Goal: Check status: Check status

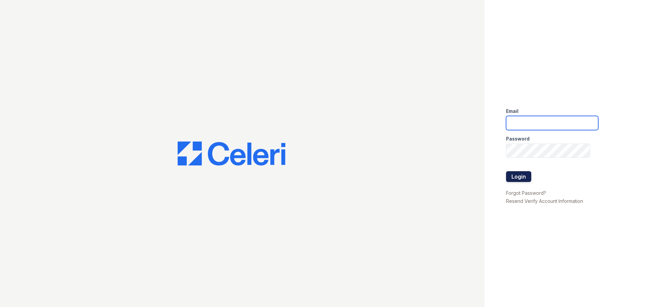
type input "[EMAIL_ADDRESS][DOMAIN_NAME]"
click at [514, 175] on button "Login" at bounding box center [518, 176] width 25 height 11
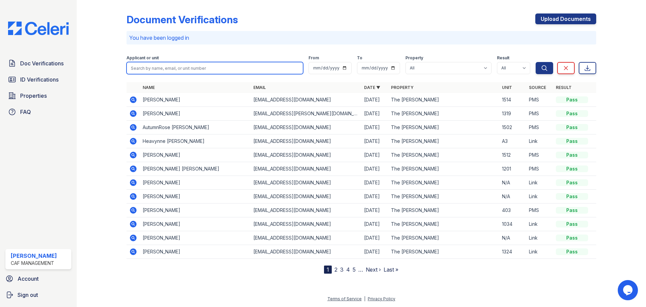
drag, startPoint x: 161, startPoint y: 65, endPoint x: 163, endPoint y: 68, distance: 3.6
click at [163, 68] on input "search" at bounding box center [215, 68] width 177 height 12
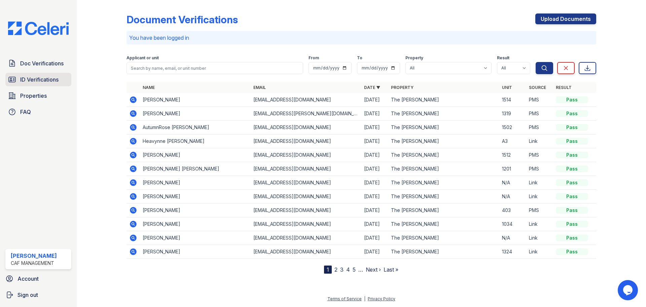
click at [41, 80] on span "ID Verifications" at bounding box center [39, 79] width 38 height 8
click at [42, 79] on span "ID Verifications" at bounding box center [39, 79] width 38 height 8
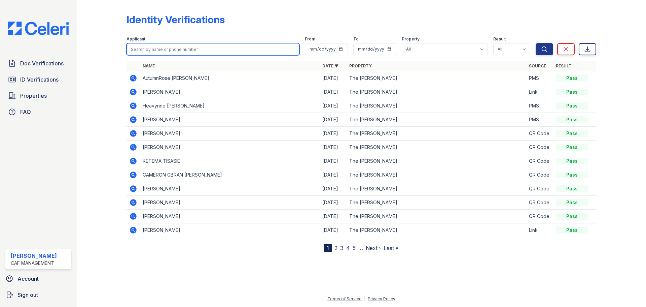
click at [171, 54] on input "search" at bounding box center [213, 49] width 173 height 12
type input "daniel palmer"
click at [536, 43] on button "Search" at bounding box center [545, 49] width 18 height 12
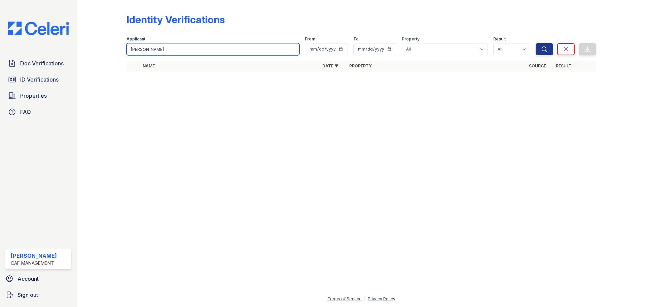
drag, startPoint x: 168, startPoint y: 47, endPoint x: 118, endPoint y: 54, distance: 50.3
click at [118, 54] on div "Identity Verifications Filter Applicant daniel palmer From To Property All The …" at bounding box center [362, 44] width 548 height 89
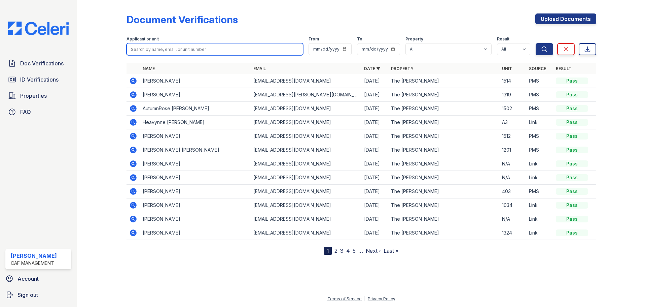
click at [179, 47] on input "search" at bounding box center [215, 49] width 177 height 12
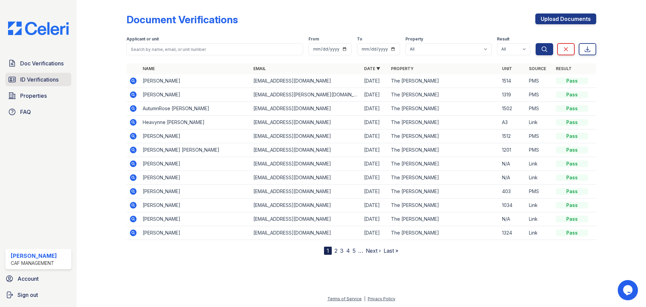
click at [38, 78] on span "ID Verifications" at bounding box center [39, 79] width 38 height 8
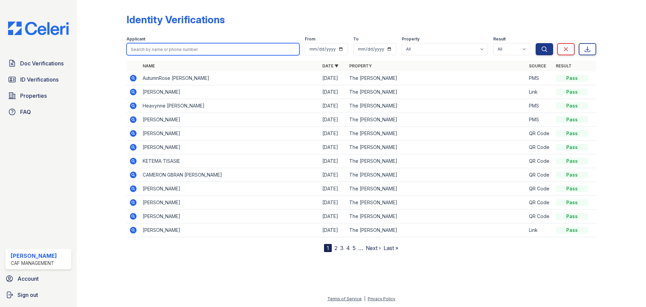
click at [182, 50] on input "search" at bounding box center [213, 49] width 173 height 12
type input "daniel"
click at [536, 43] on button "Search" at bounding box center [545, 49] width 18 height 12
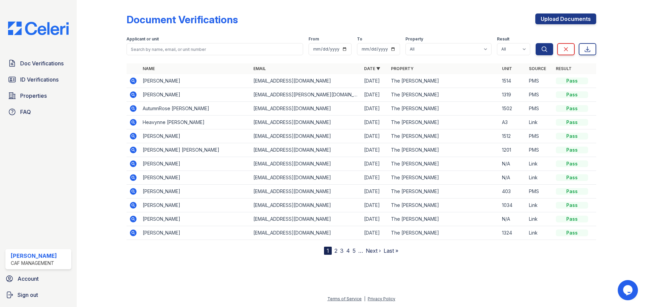
drag, startPoint x: 131, startPoint y: 122, endPoint x: 135, endPoint y: 120, distance: 4.7
click at [131, 122] on icon at bounding box center [133, 122] width 7 height 7
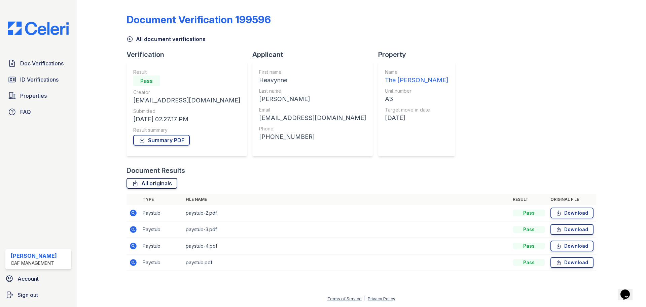
click at [167, 182] on link "All originals" at bounding box center [152, 183] width 51 height 11
click at [165, 140] on link "Summary PDF" at bounding box center [161, 140] width 57 height 11
click at [47, 80] on span "ID Verifications" at bounding box center [39, 79] width 38 height 8
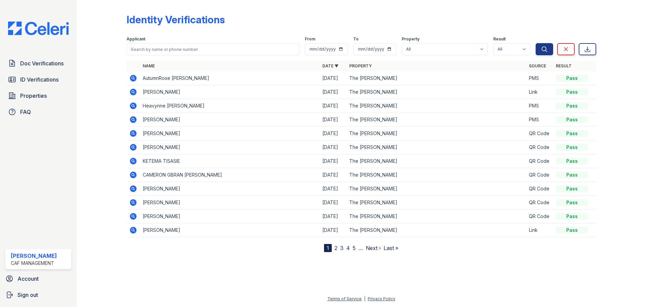
click at [134, 105] on icon at bounding box center [133, 106] width 8 height 8
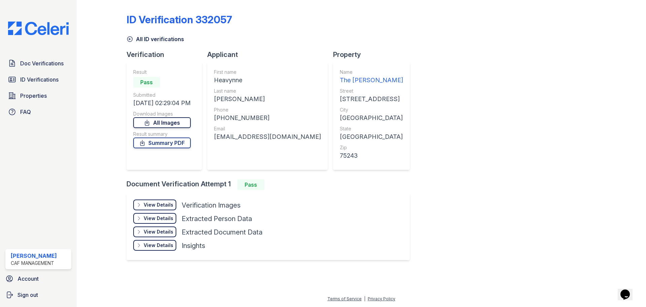
click at [177, 125] on link "All Images" at bounding box center [162, 122] width 58 height 11
click at [191, 141] on link "Summary PDF" at bounding box center [162, 142] width 58 height 11
